Goal: Information Seeking & Learning: Learn about a topic

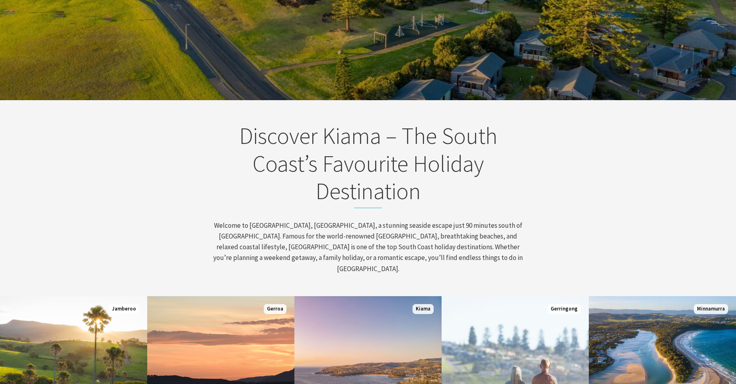
scroll to position [398, 0]
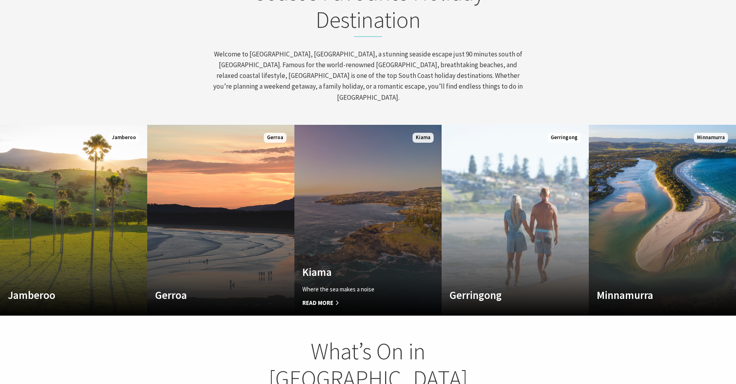
click at [363, 192] on link "Custom Image Used [GEOGRAPHIC_DATA] Where the sea makes a noise Read More [GEOG…" at bounding box center [367, 220] width 147 height 191
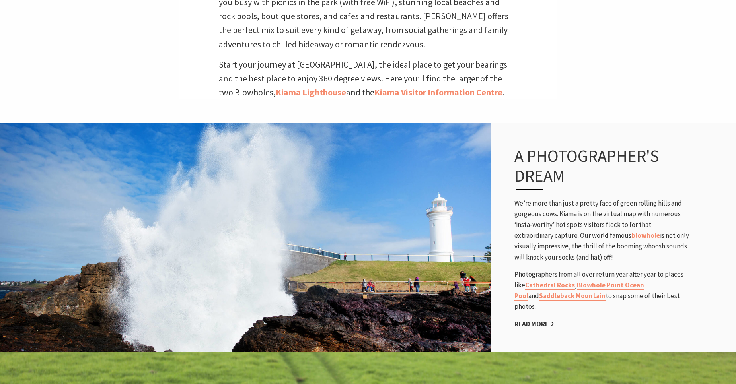
scroll to position [437, 0]
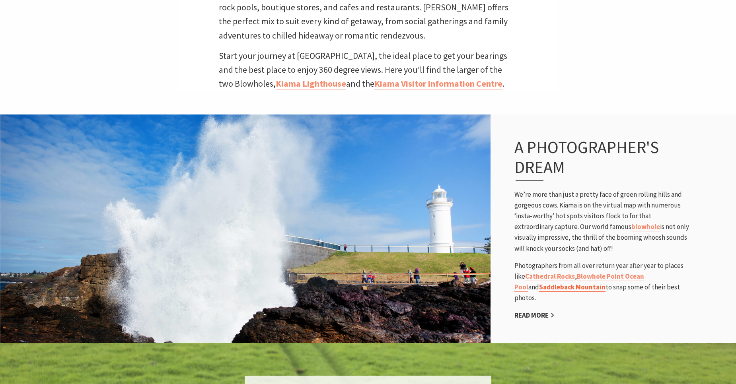
click at [539, 283] on link "Saddleback Mountain" at bounding box center [572, 287] width 66 height 9
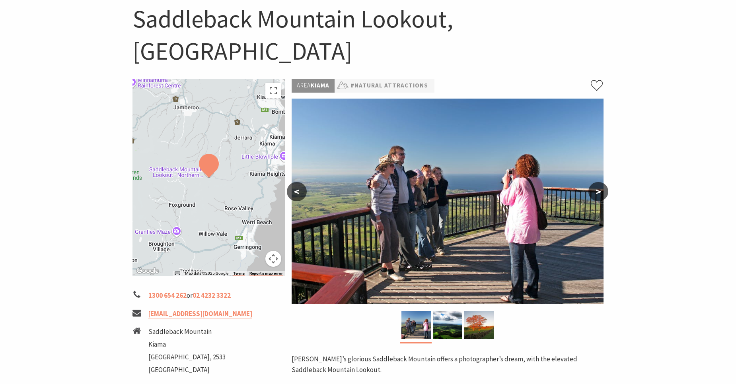
scroll to position [40, 0]
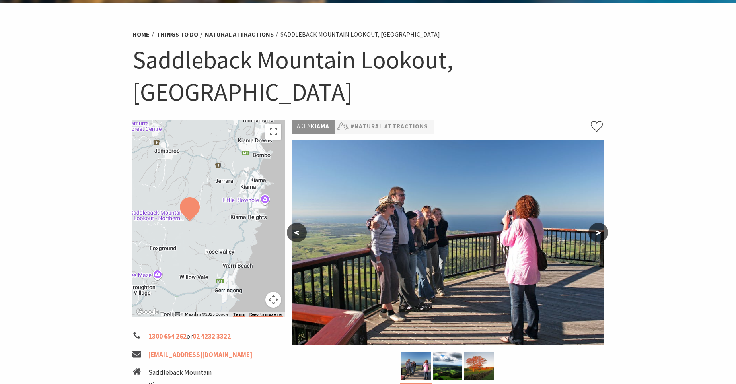
drag, startPoint x: 243, startPoint y: 214, endPoint x: 223, endPoint y: 216, distance: 20.0
click at [223, 216] on div at bounding box center [208, 219] width 153 height 198
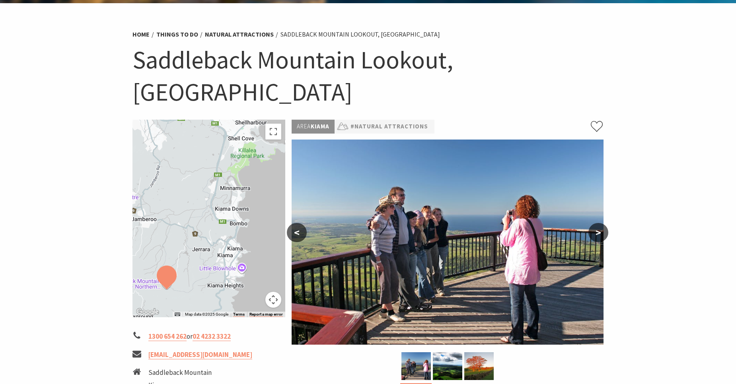
drag, startPoint x: 258, startPoint y: 173, endPoint x: 235, endPoint y: 242, distance: 72.8
click at [235, 242] on div at bounding box center [208, 219] width 153 height 198
drag, startPoint x: 250, startPoint y: 184, endPoint x: 248, endPoint y: 188, distance: 4.2
click at [248, 188] on div at bounding box center [208, 219] width 153 height 198
click at [597, 223] on button ">" at bounding box center [598, 232] width 20 height 19
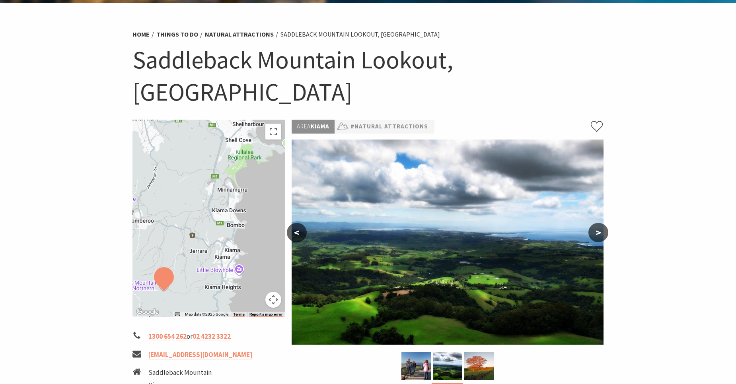
click at [598, 223] on button ">" at bounding box center [598, 232] width 20 height 19
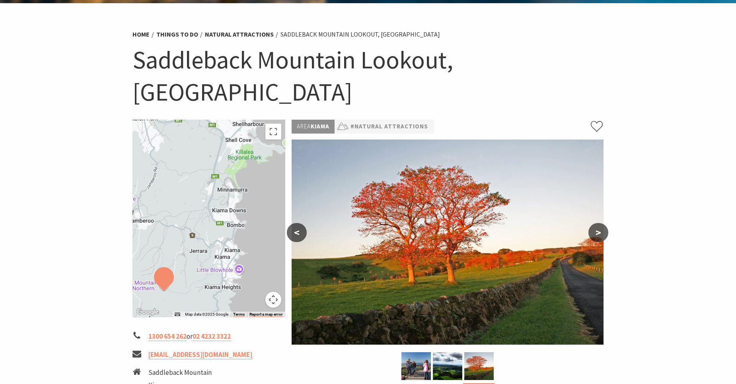
click at [598, 223] on button ">" at bounding box center [598, 232] width 20 height 19
click at [599, 223] on button ">" at bounding box center [598, 232] width 20 height 19
